Goal: Task Accomplishment & Management: Complete application form

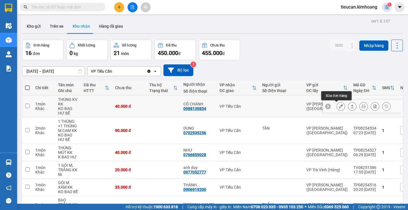
click at [339, 106] on icon at bounding box center [341, 106] width 4 height 4
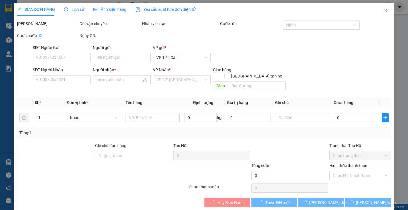
type input "0988139854"
type input "CÔ CHÁNH"
type input "40.000"
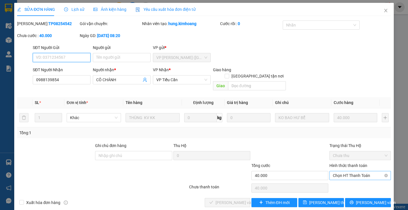
click at [354, 171] on span "Chọn HT Thanh Toán" at bounding box center [360, 175] width 54 height 9
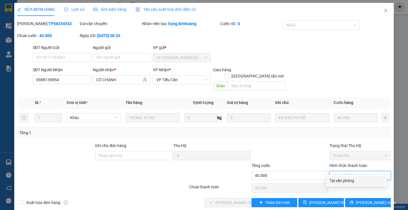
click at [336, 178] on div "Tại văn phòng" at bounding box center [357, 181] width 54 height 6
type input "0"
click at [336, 182] on div "Chọn HT Thanh Toán" at bounding box center [360, 187] width 62 height 11
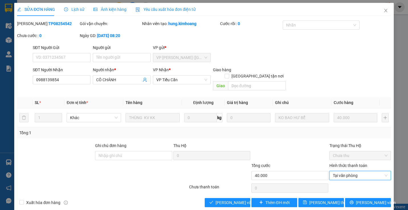
click at [336, 182] on div at bounding box center [360, 187] width 62 height 11
click at [236, 199] on span "[PERSON_NAME] và Giao hàng" at bounding box center [243, 202] width 55 height 6
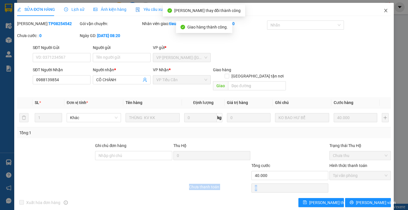
click at [384, 11] on icon "close" at bounding box center [386, 10] width 5 height 5
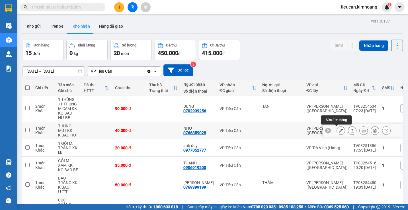
click at [337, 133] on button at bounding box center [341, 131] width 8 height 10
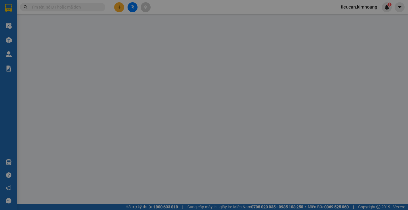
click at [336, 133] on div "Total Paid Fee Total UnPaid Fee Cash Collection Total Fee Mã ĐH: Gói vận chuyển…" at bounding box center [204, 114] width 374 height 187
type input "0766859028"
type input "NHƯ"
type input "40.000"
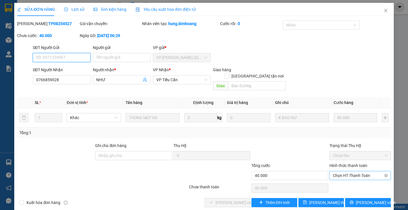
click at [339, 171] on span "Chọn HT Thanh Toán" at bounding box center [360, 175] width 54 height 9
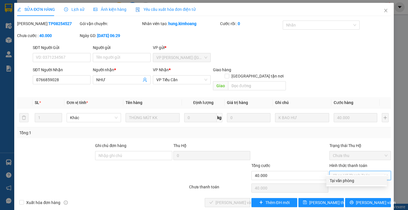
click at [338, 176] on div "Tại văn phòng" at bounding box center [357, 180] width 61 height 9
type input "0"
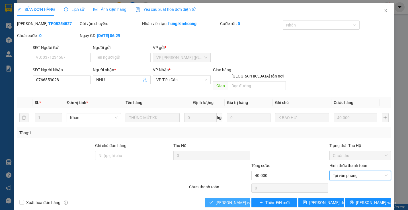
click at [233, 199] on span "[PERSON_NAME] và Giao hàng" at bounding box center [243, 202] width 55 height 6
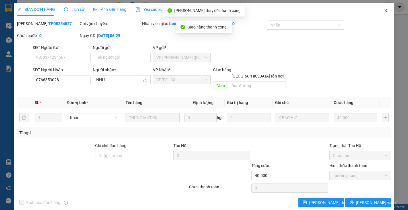
click at [384, 9] on icon "close" at bounding box center [386, 10] width 5 height 5
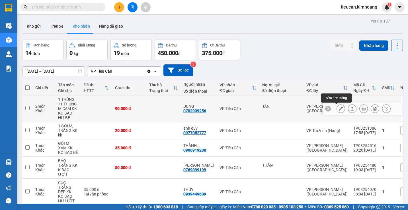
click at [339, 110] on icon at bounding box center [341, 109] width 4 height 4
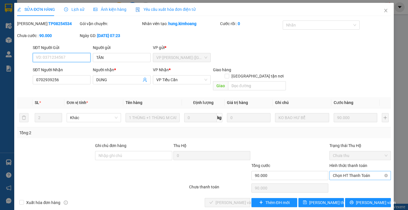
click at [333, 172] on span "Chọn HT Thanh Toán" at bounding box center [360, 175] width 54 height 9
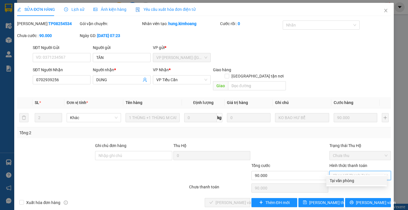
click at [333, 180] on div "Tại văn phòng" at bounding box center [357, 181] width 54 height 6
type input "0"
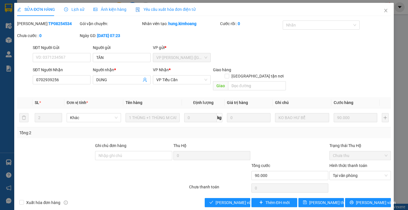
click at [333, 182] on div at bounding box center [360, 187] width 62 height 11
click at [242, 199] on span "[PERSON_NAME] và Giao hàng" at bounding box center [243, 202] width 55 height 6
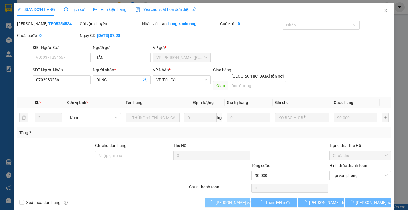
click at [242, 199] on span "[PERSON_NAME] và Giao hàng" at bounding box center [243, 202] width 55 height 6
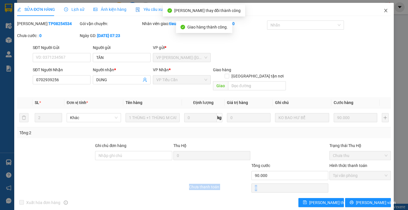
click at [384, 11] on icon "close" at bounding box center [386, 10] width 5 height 5
click at [382, 11] on div "tieucan.kimhoang 1" at bounding box center [365, 7] width 56 height 10
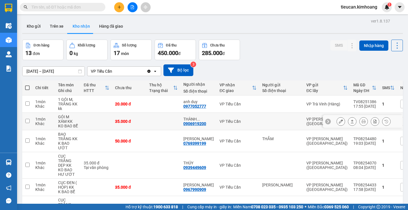
scroll to position [85, 0]
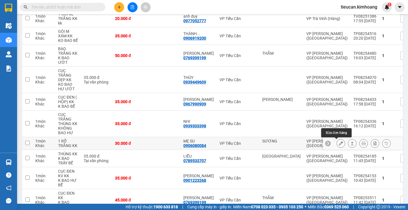
click at [339, 143] on icon at bounding box center [341, 143] width 4 height 4
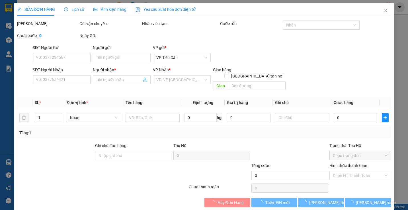
type input "SƯƠNG"
type input "0906080084"
type input "MẸ SU"
type input "30.000"
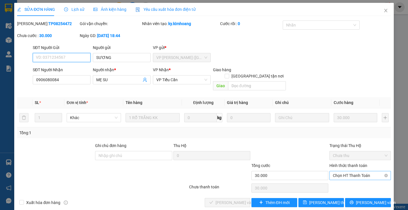
click at [340, 171] on span "Chọn HT Thanh Toán" at bounding box center [360, 175] width 54 height 9
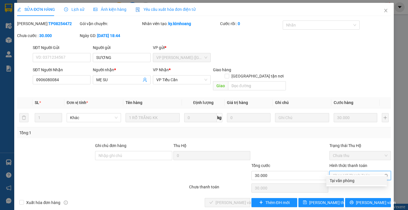
click at [340, 171] on span "Chọn HT Thanh Toán" at bounding box center [360, 175] width 54 height 9
click at [335, 180] on div "Tại văn phòng" at bounding box center [357, 181] width 54 height 6
type input "0"
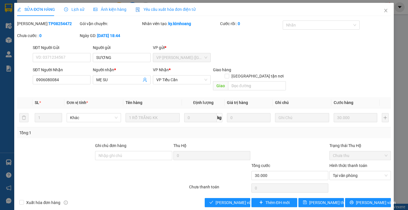
click at [335, 182] on div at bounding box center [360, 187] width 62 height 11
click at [229, 199] on span "[PERSON_NAME] và Giao hàng" at bounding box center [243, 202] width 55 height 6
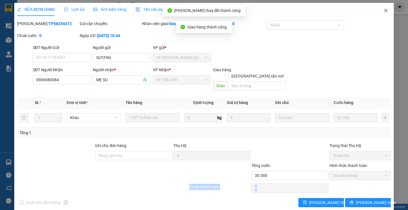
click at [384, 11] on icon "close" at bounding box center [386, 10] width 5 height 5
click at [380, 11] on div "tieucan.kimhoang 1" at bounding box center [365, 7] width 56 height 10
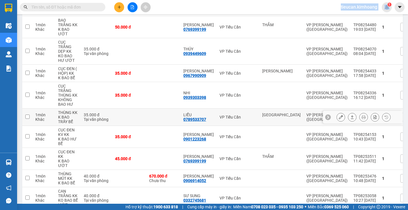
scroll to position [172, 0]
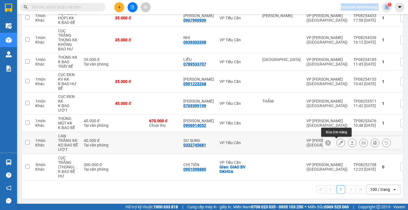
click at [339, 142] on icon at bounding box center [341, 143] width 4 height 4
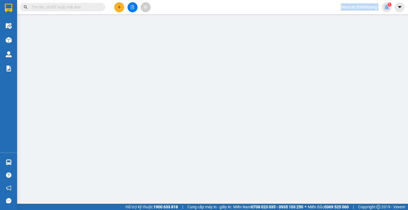
type input "0332745681"
type input "SƯ SUNG"
type input "40.000"
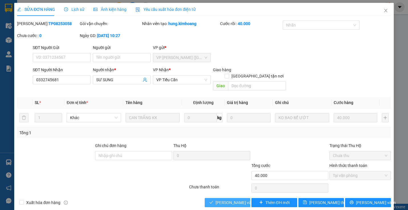
click at [242, 199] on span "[PERSON_NAME] và Giao hàng" at bounding box center [243, 202] width 55 height 6
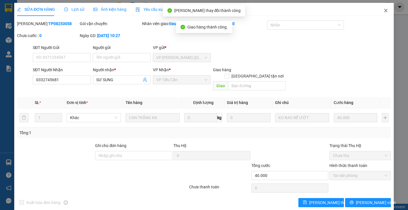
click at [384, 12] on icon "close" at bounding box center [385, 10] width 3 height 3
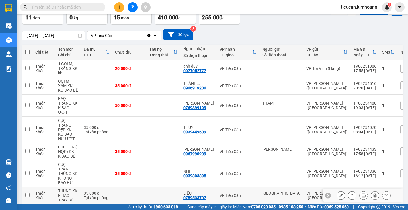
scroll to position [7, 0]
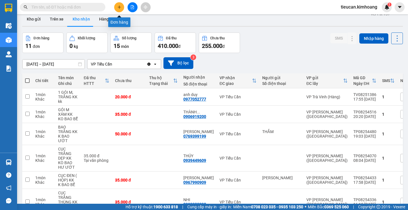
click at [118, 6] on icon "plus" at bounding box center [119, 7] width 4 height 4
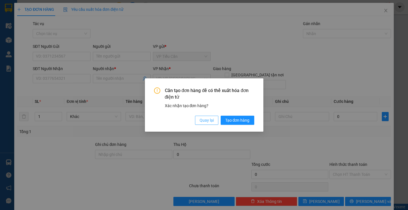
click at [208, 122] on span "Quay lại" at bounding box center [207, 120] width 14 height 6
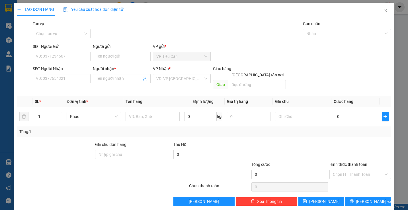
click at [155, 76] on button "Quay lại" at bounding box center [152, 75] width 5 height 2
click at [384, 11] on icon "close" at bounding box center [385, 10] width 3 height 3
click at [382, 11] on span "tieucan.kimhoang" at bounding box center [360, 6] width 46 height 7
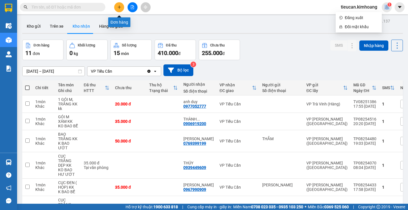
click at [120, 7] on icon "plus" at bounding box center [119, 7] width 4 height 4
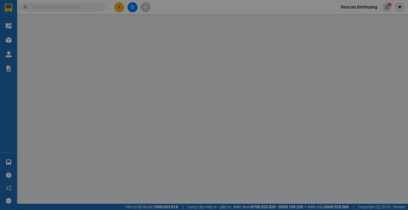
click at [120, 7] on span "Yêu cầu xuất hóa đơn điện tử" at bounding box center [93, 9] width 60 height 5
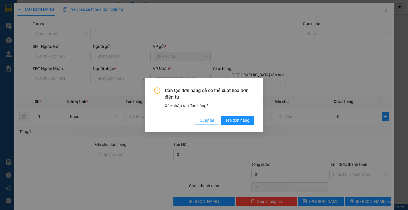
click at [197, 121] on button "Quay lại" at bounding box center [206, 120] width 23 height 9
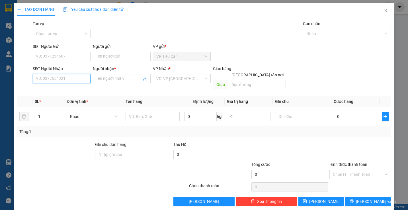
click at [55, 81] on input "SĐT Người Nhận" at bounding box center [62, 78] width 58 height 9
type input "0345166882"
click at [104, 79] on input "Người nhận *" at bounding box center [118, 79] width 45 height 6
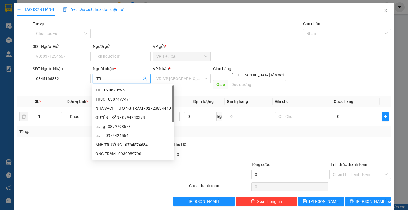
type input "T"
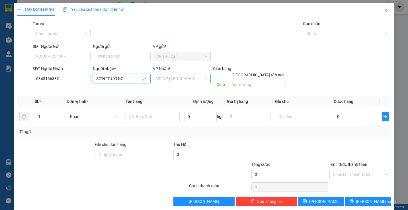
type input "SƠN TRƯỜNG"
click at [183, 80] on input "search" at bounding box center [179, 78] width 47 height 9
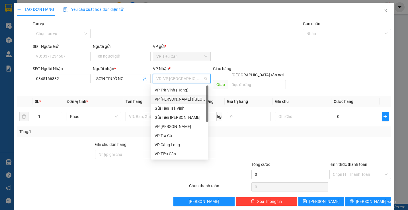
click at [169, 100] on div "VP [PERSON_NAME] ([GEOGRAPHIC_DATA])" at bounding box center [180, 99] width 50 height 6
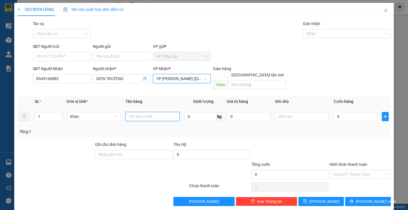
click at [131, 112] on input "text" at bounding box center [153, 116] width 54 height 9
type input "THÙNG [TIVI] KK"
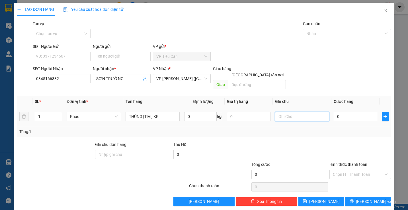
click at [279, 112] on input "text" at bounding box center [302, 116] width 54 height 9
type input "K BAO HƯ BỂ"
click at [334, 112] on input "0" at bounding box center [356, 116] width 44 height 9
type input "1"
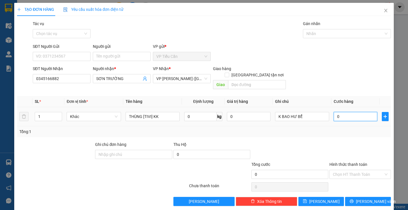
type input "1"
type input "10"
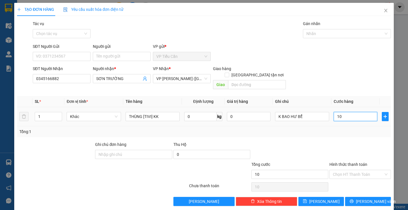
type input "100"
type input "1.000"
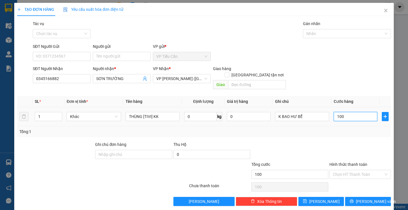
type input "1.000"
type input "100"
type input "100.000"
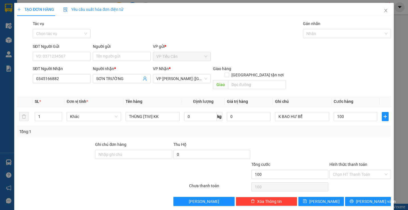
type input "100.000"
click at [326, 133] on div "Transit Pickup Surcharge Ids Transit Deliver Surcharge Ids Transit Deliver Surc…" at bounding box center [204, 114] width 374 height 186
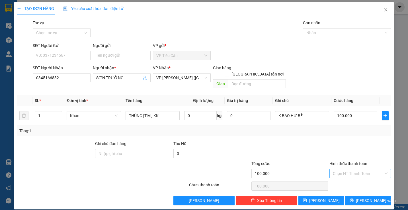
click at [351, 169] on input "Hình thức thanh toán" at bounding box center [358, 173] width 50 height 9
click at [353, 179] on div "Tại văn phòng" at bounding box center [357, 179] width 54 height 6
type input "0"
click at [366, 198] on button "[PERSON_NAME] và In" at bounding box center [368, 200] width 46 height 9
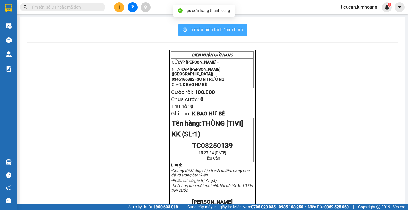
click at [205, 31] on span "In mẫu biên lai tự cấu hình" at bounding box center [217, 29] width 54 height 7
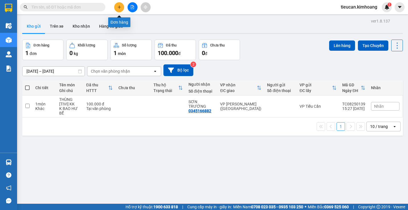
click at [120, 7] on icon "plus" at bounding box center [119, 7] width 4 height 4
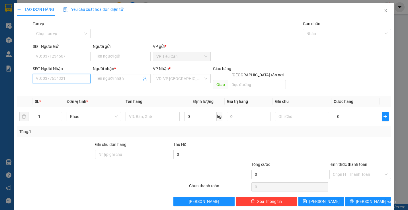
click at [84, 80] on input "SĐT Người Nhận" at bounding box center [62, 78] width 58 height 9
click at [80, 77] on input "09388" at bounding box center [62, 78] width 58 height 9
click at [77, 81] on input "09388" at bounding box center [62, 78] width 58 height 9
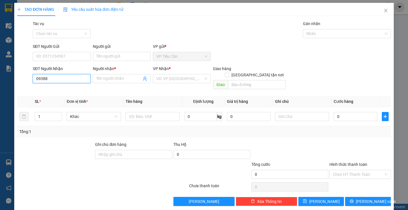
click at [77, 81] on input "09388" at bounding box center [62, 78] width 58 height 9
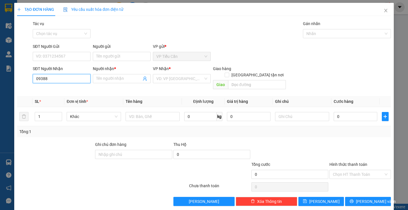
click at [77, 81] on input "09388" at bounding box center [62, 78] width 58 height 9
click at [79, 80] on input "09388" at bounding box center [62, 78] width 58 height 9
click at [75, 89] on div "0938821796 - thiên ân" at bounding box center [61, 90] width 50 height 6
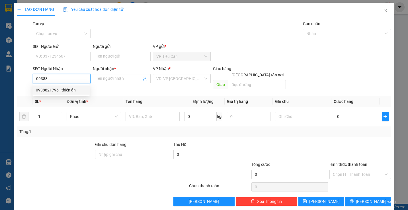
type input "0938821796"
type input "thiên ân"
click at [75, 89] on div "0938821796 - thiên ân" at bounding box center [61, 90] width 50 height 6
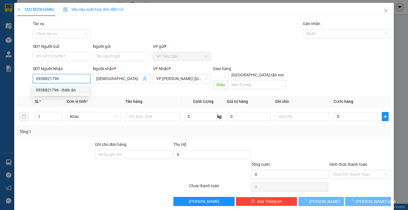
type input "35.000"
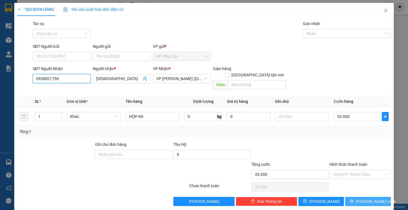
type input "0938821796"
click at [359, 198] on button "[PERSON_NAME] và In" at bounding box center [368, 201] width 46 height 9
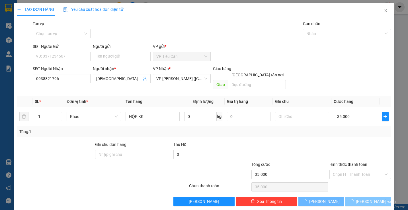
click at [356, 198] on span "button" at bounding box center [353, 201] width 6 height 6
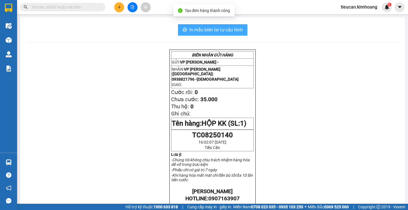
click at [210, 30] on span "In mẫu biên lai tự cấu hình" at bounding box center [217, 29] width 54 height 7
drag, startPoint x: 210, startPoint y: 30, endPoint x: 239, endPoint y: 85, distance: 62.1
click at [210, 31] on span "In mẫu biên lai tự cấu hình" at bounding box center [217, 29] width 54 height 7
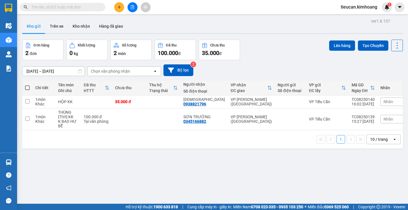
click at [27, 88] on span at bounding box center [27, 87] width 5 height 5
click at [27, 85] on input "checkbox" at bounding box center [27, 85] width 0 height 0
checkbox input "true"
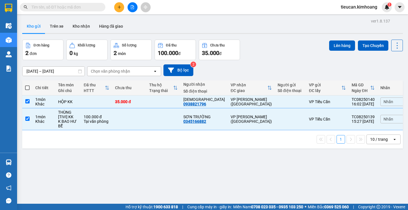
click at [27, 88] on span at bounding box center [27, 87] width 5 height 5
click at [27, 85] on input "checkbox" at bounding box center [27, 85] width 0 height 0
click at [325, 42] on div "Đơn hàng 2 đơn Khối lượng 0 kg Số lượng 2 món Đã thu 100.000 đ Chưa thu 35.000 …" at bounding box center [212, 50] width 381 height 21
click at [339, 45] on button "Lên hàng" at bounding box center [342, 45] width 26 height 10
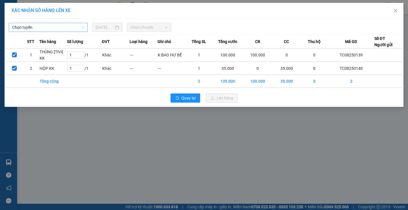
click at [45, 26] on span "Chọn tuyến" at bounding box center [48, 27] width 72 height 9
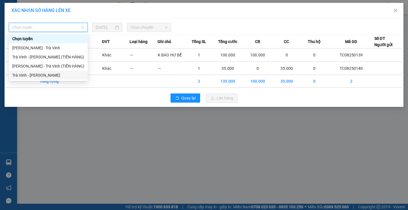
click at [51, 75] on div "Trà Vinh - Hồ Chí Minh" at bounding box center [48, 75] width 72 height 6
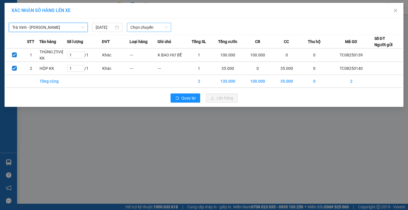
click at [138, 27] on span "Chọn chuyến" at bounding box center [149, 27] width 37 height 9
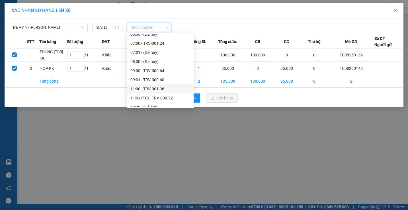
scroll to position [182, 0]
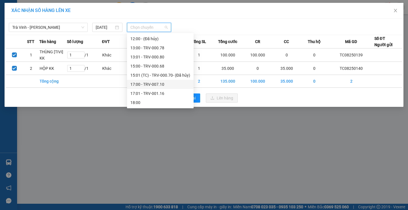
click at [143, 84] on div "17:00 - TRV-007.10" at bounding box center [161, 84] width 60 height 6
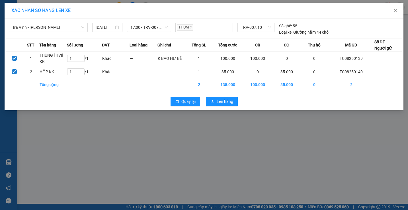
click at [143, 84] on td at bounding box center [144, 84] width 28 height 13
click at [220, 102] on span "Lên hàng" at bounding box center [225, 101] width 17 height 6
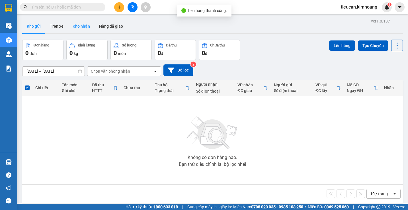
click at [84, 28] on button "Kho nhận" at bounding box center [81, 26] width 27 height 14
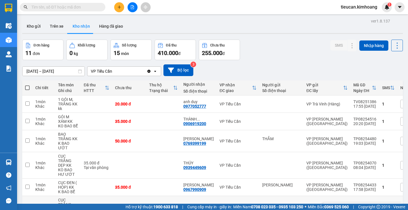
scroll to position [114, 0]
